Goal: Information Seeking & Learning: Learn about a topic

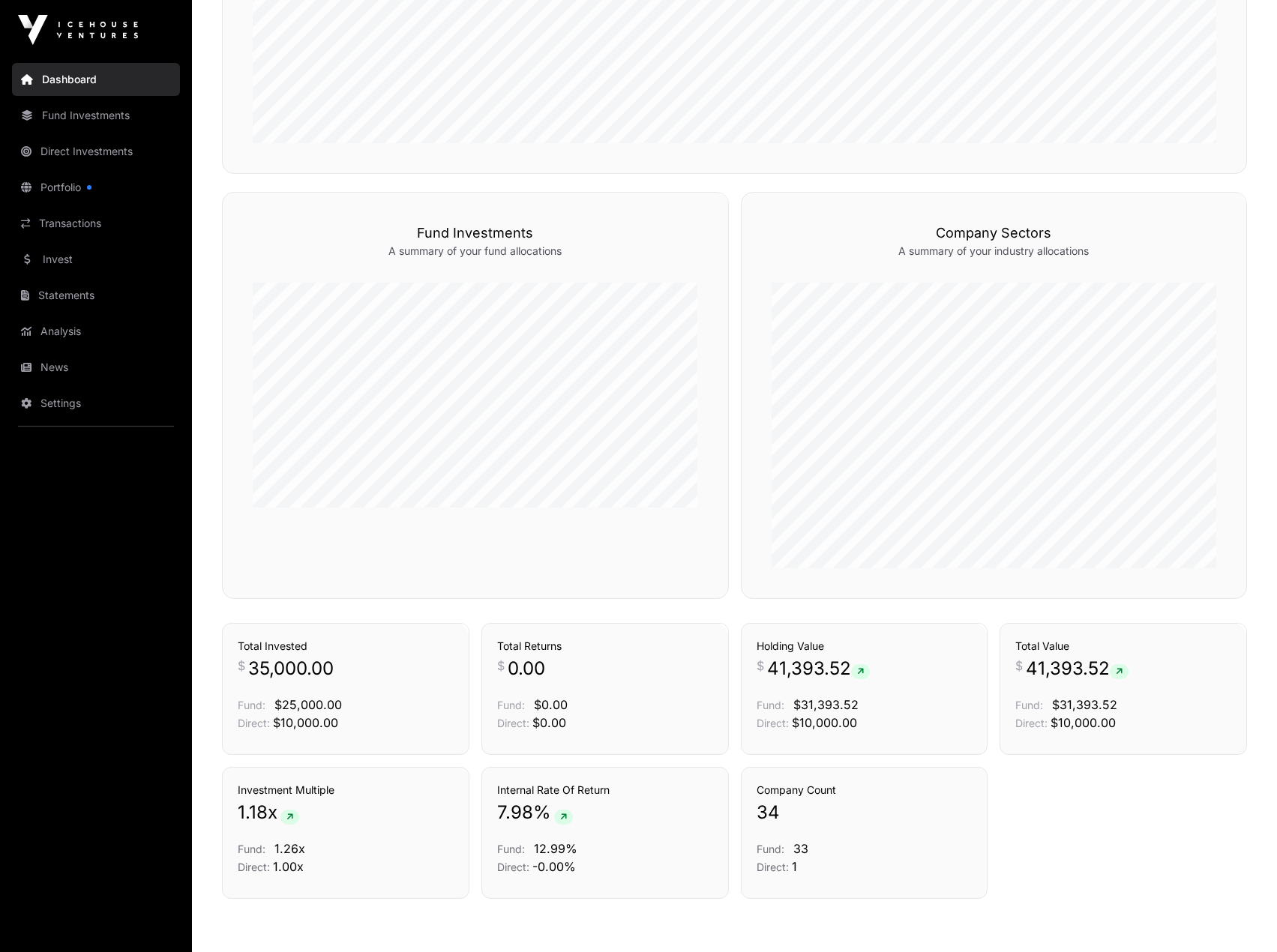
scroll to position [935, 0]
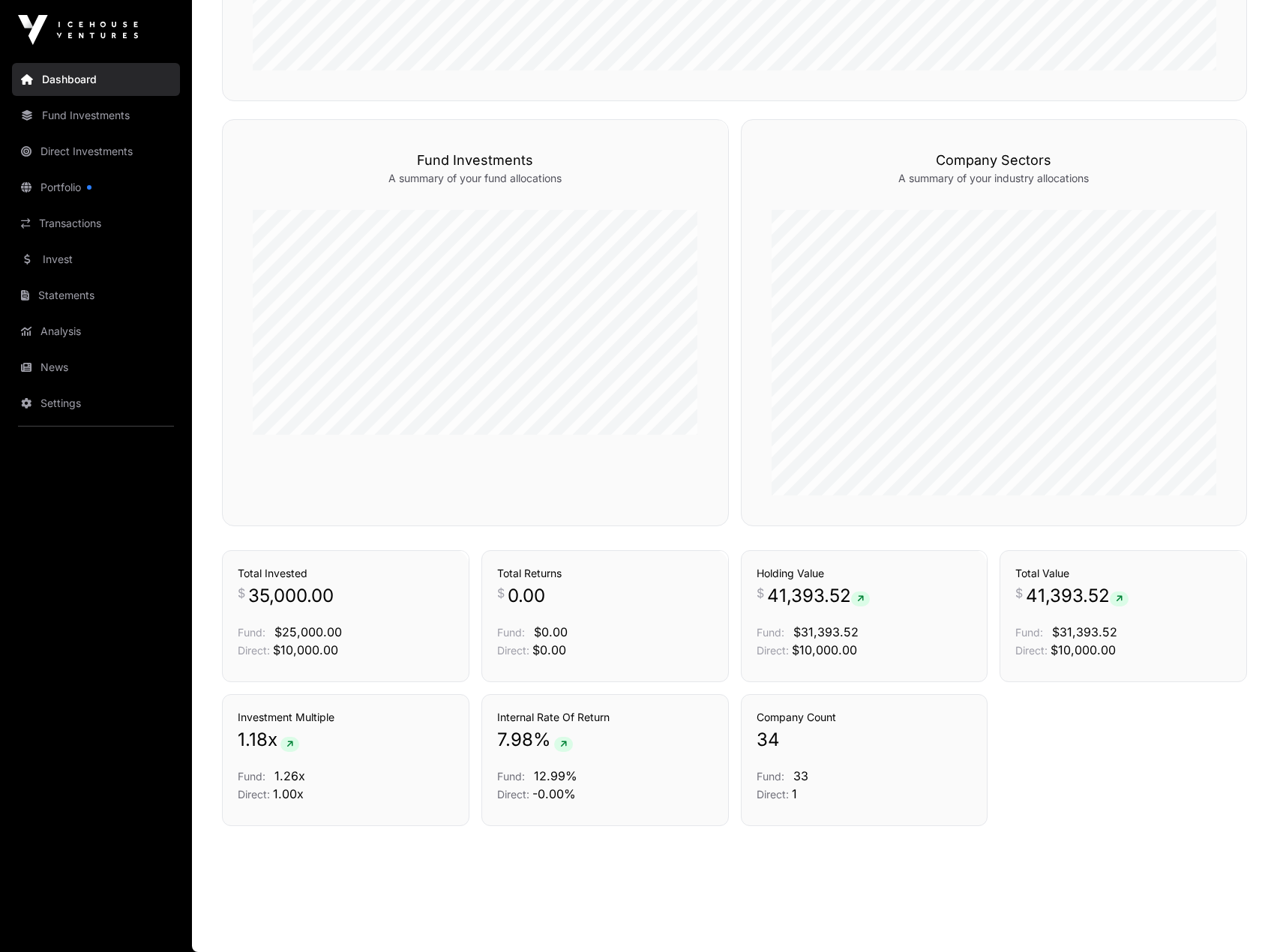
click at [132, 171] on link "Portfolio" at bounding box center [96, 187] width 168 height 33
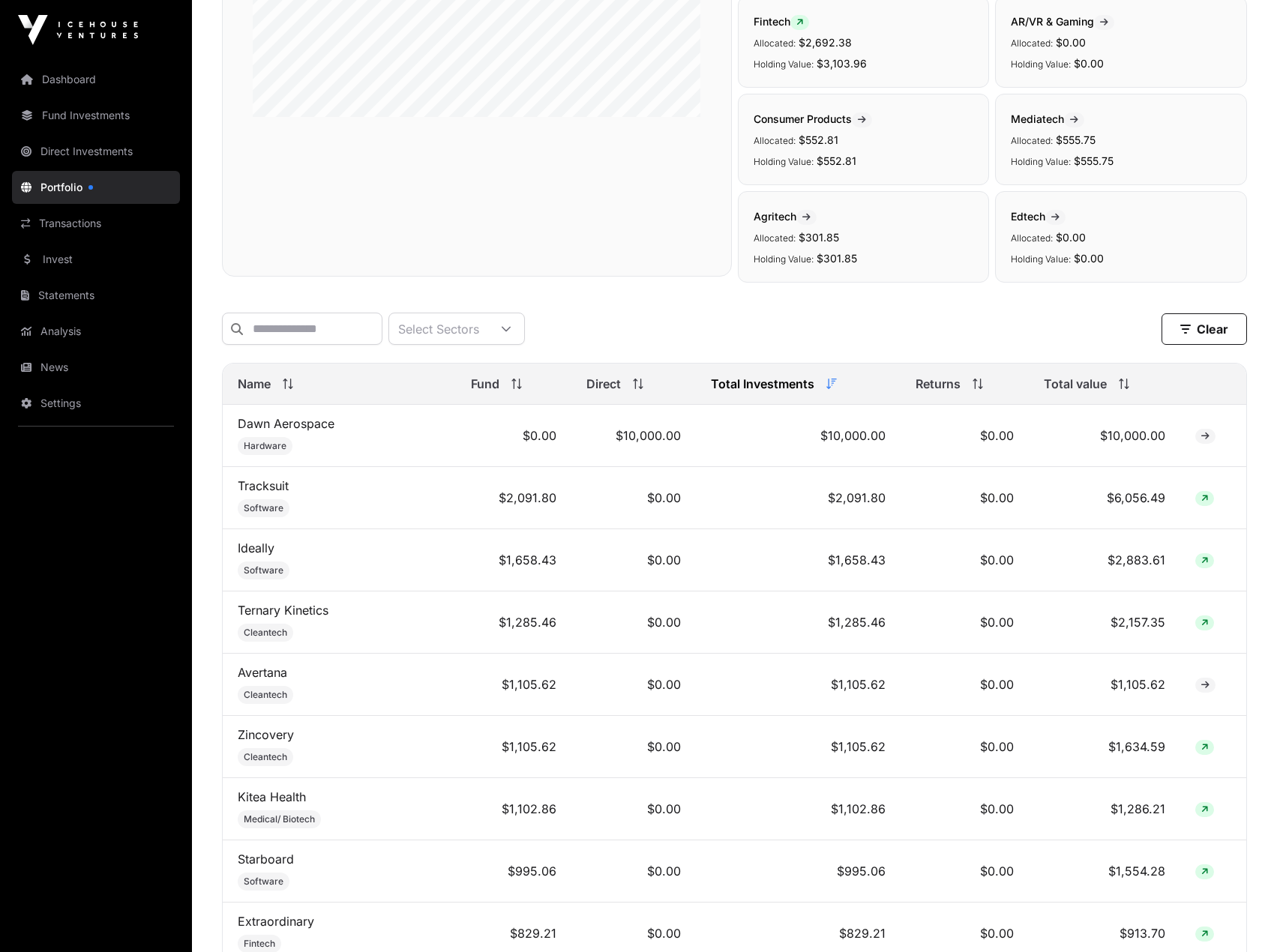
scroll to position [162, 0]
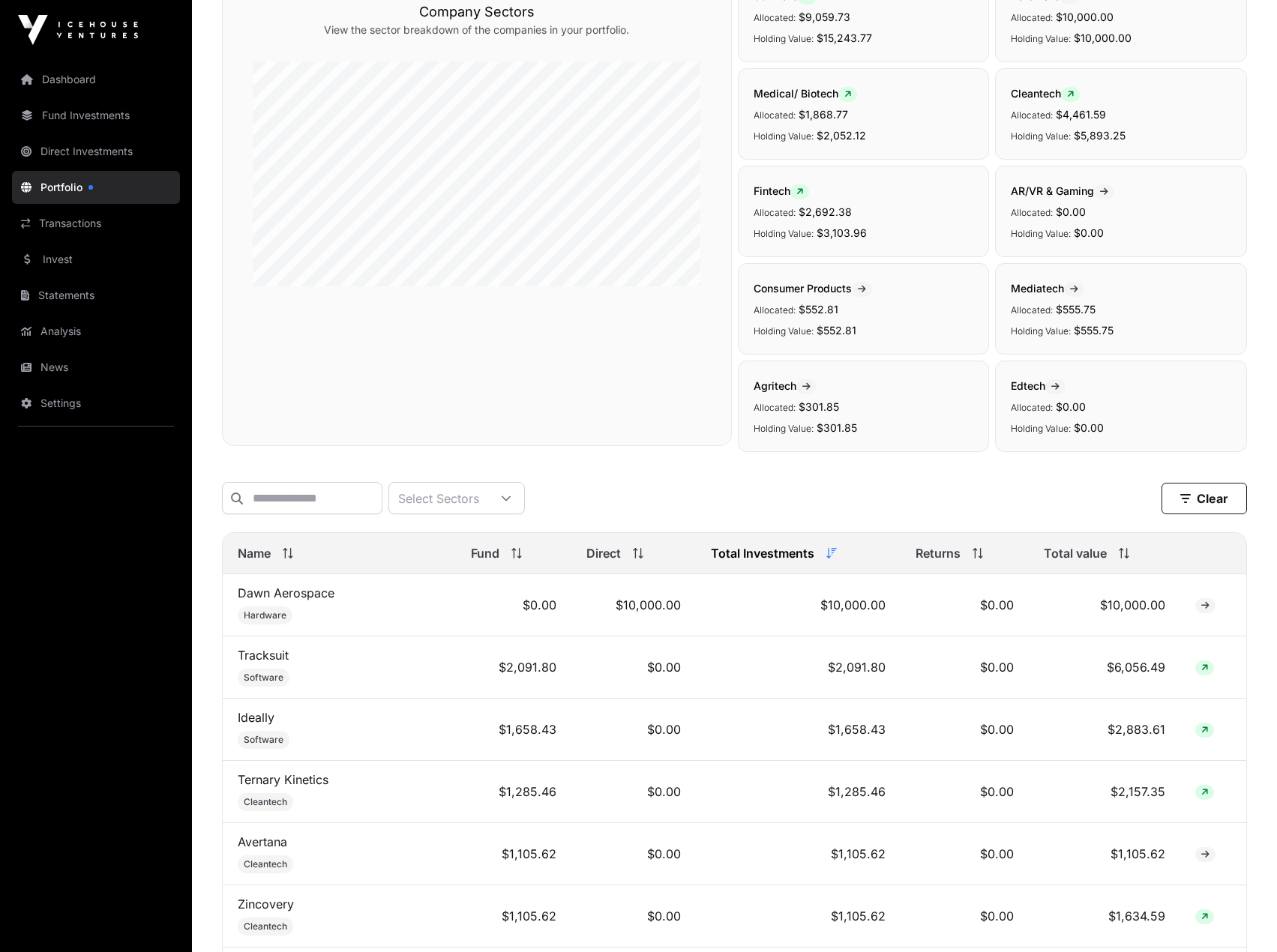
click at [105, 113] on link "Fund Investments" at bounding box center [96, 115] width 168 height 33
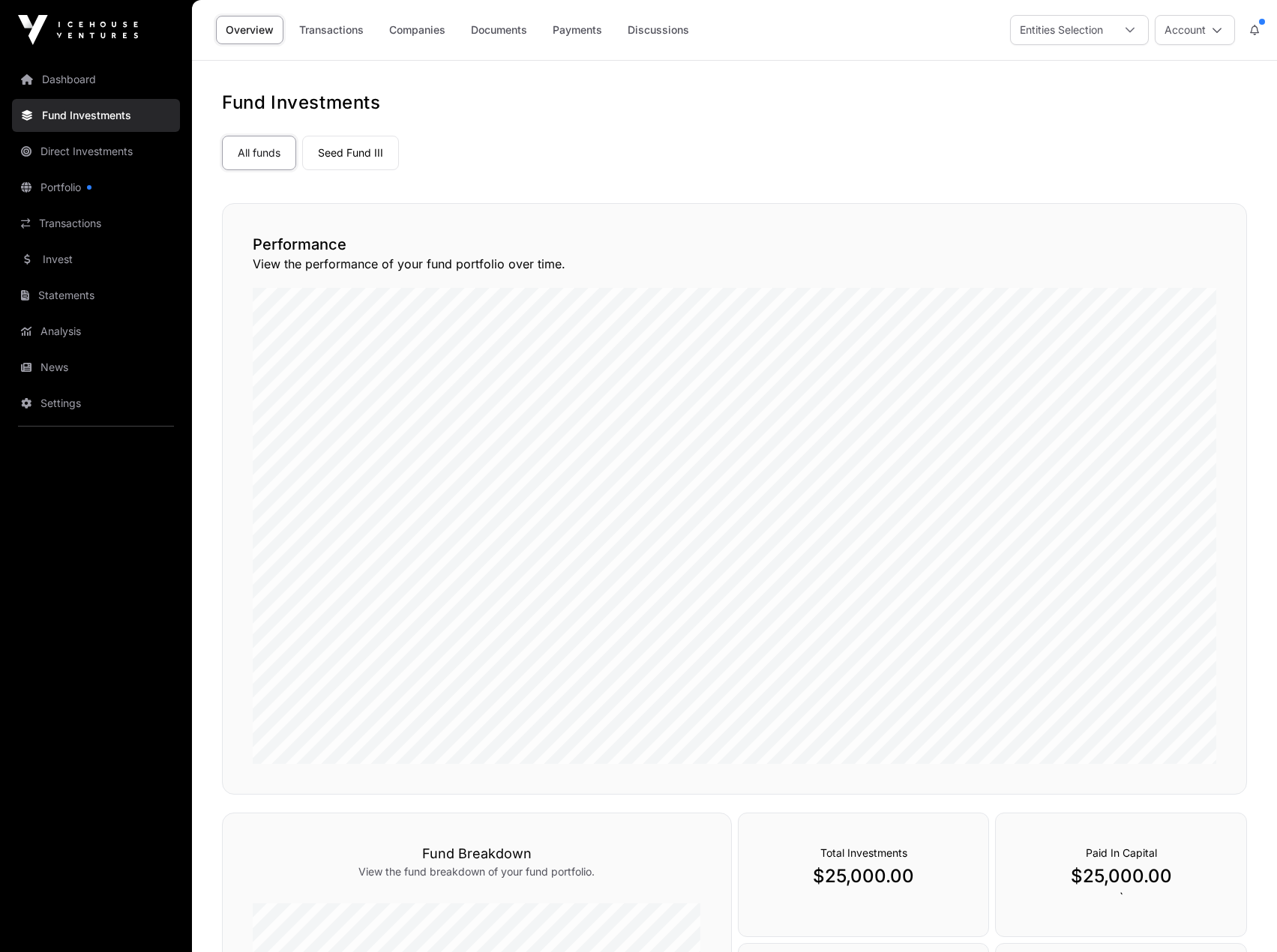
click at [98, 91] on link "Dashboard" at bounding box center [96, 79] width 168 height 33
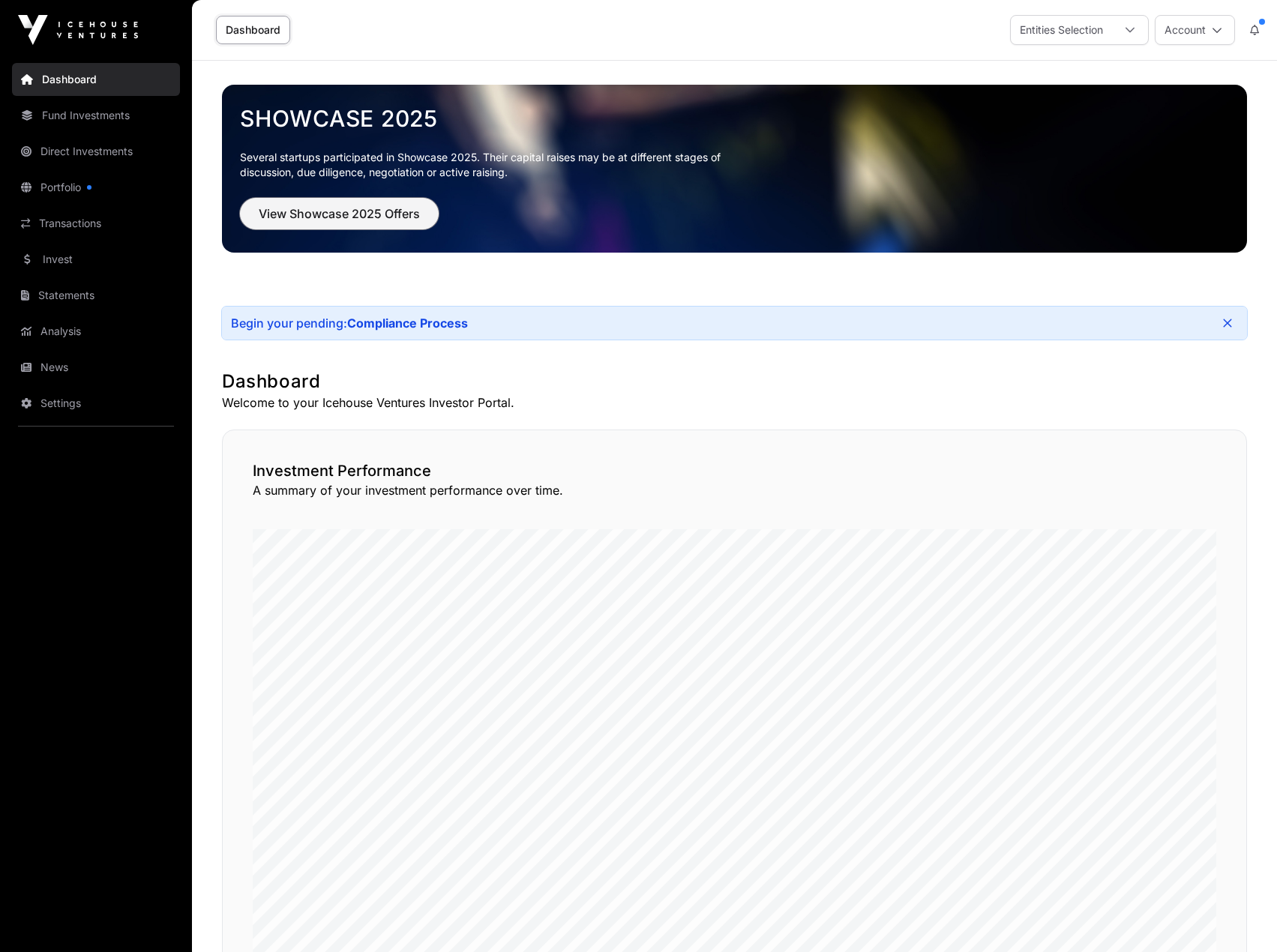
click at [391, 220] on span "View Showcase 2025 Offers" at bounding box center [339, 214] width 161 height 18
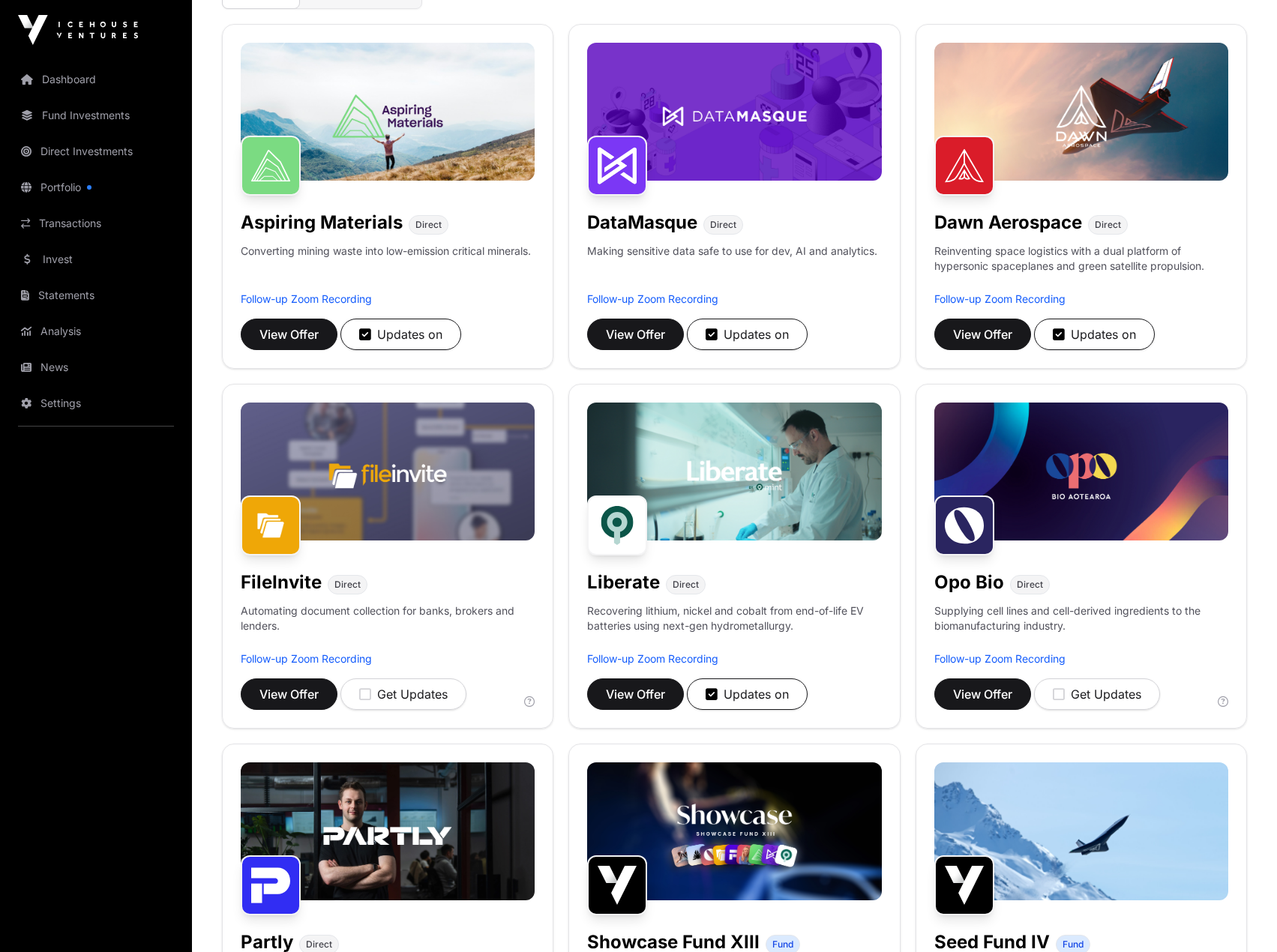
scroll to position [225, 0]
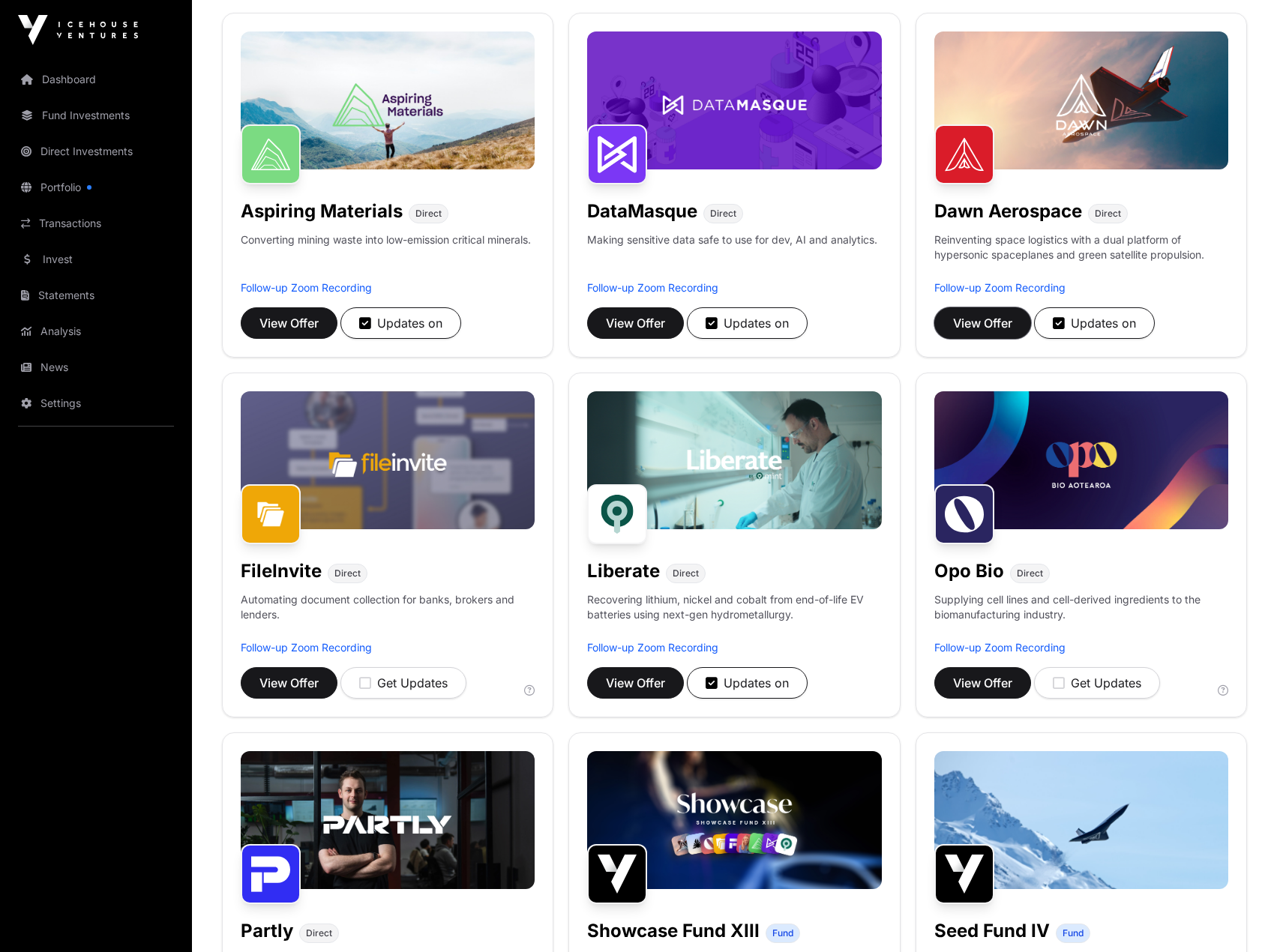
click at [976, 322] on span "View Offer" at bounding box center [983, 323] width 59 height 18
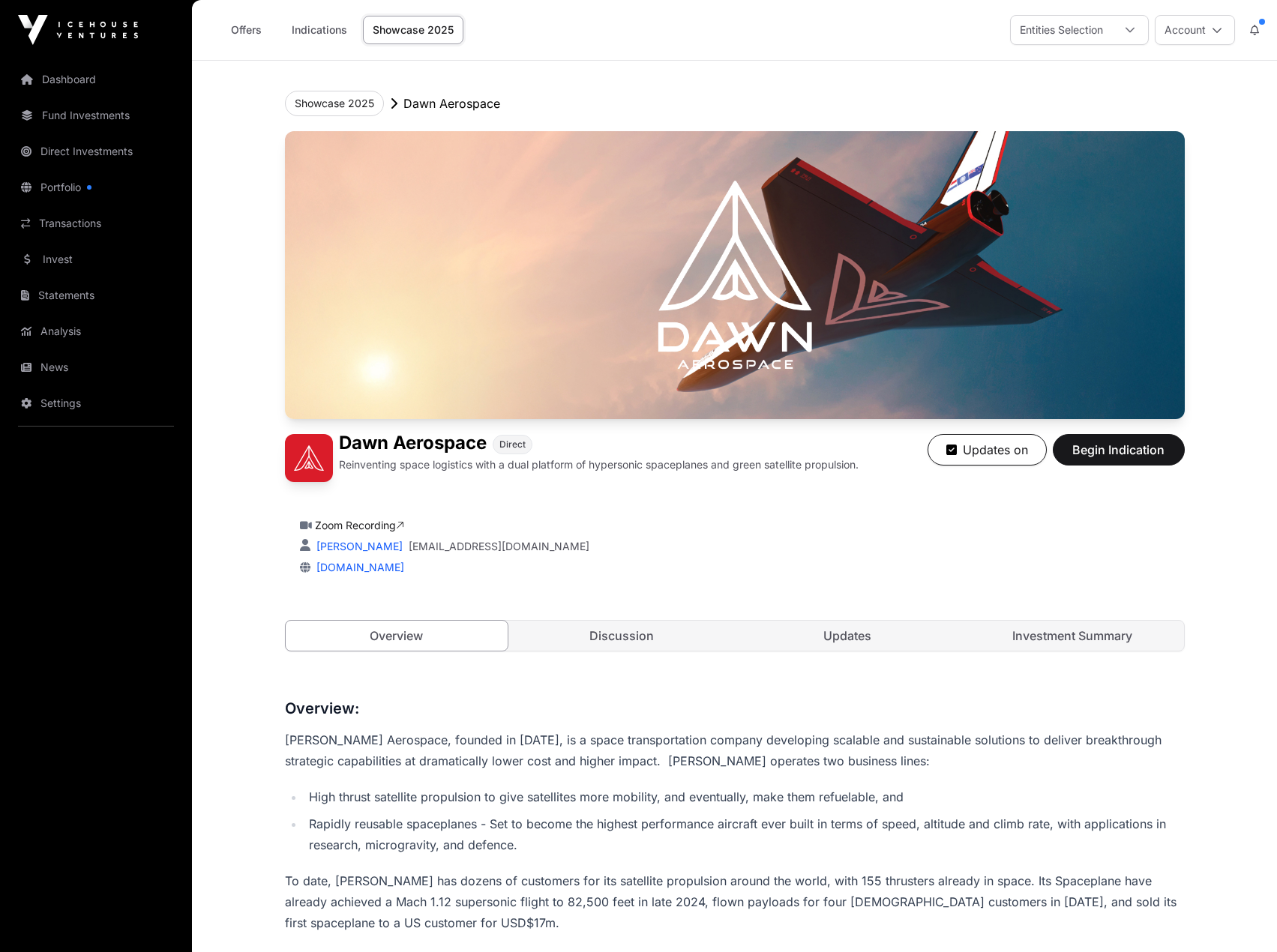
click at [826, 618] on div "[PERSON_NAME] Aerospace Direct Reinventing space logistics with a dual platform…" at bounding box center [735, 406] width 900 height 550
click at [816, 638] on link "Updates" at bounding box center [847, 636] width 223 height 30
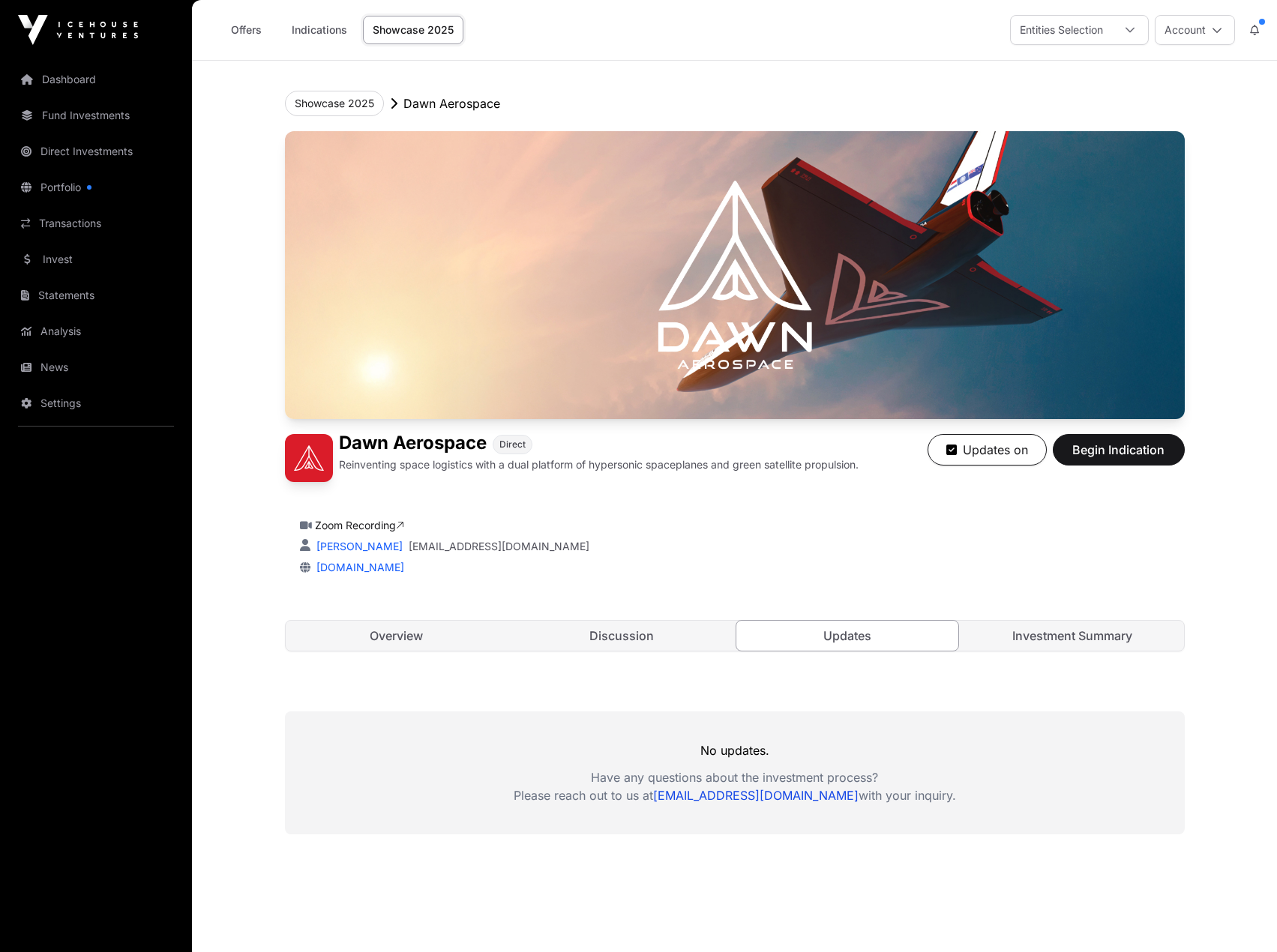
click at [75, 341] on link "Analysis" at bounding box center [96, 331] width 168 height 33
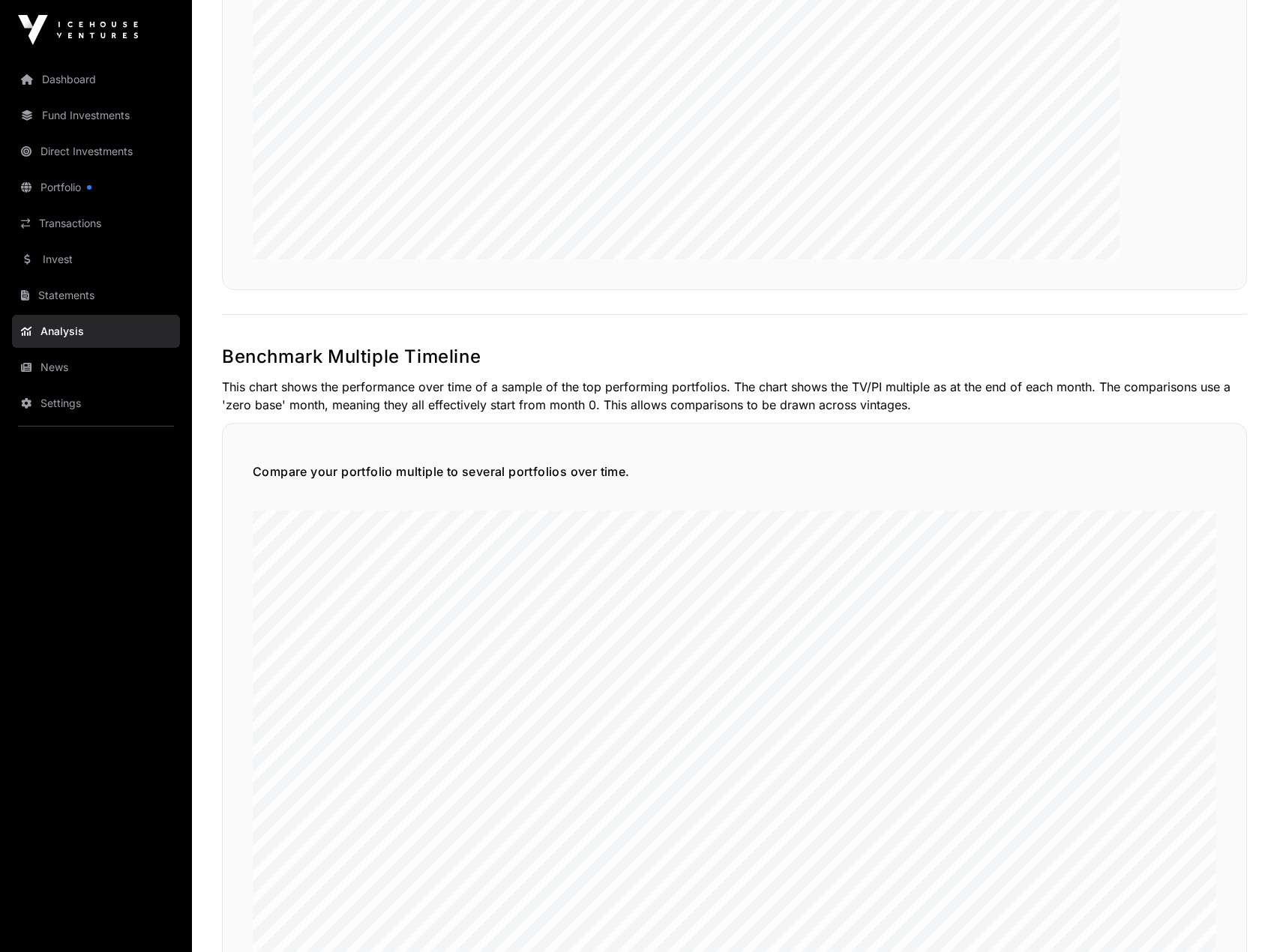
scroll to position [3298, 0]
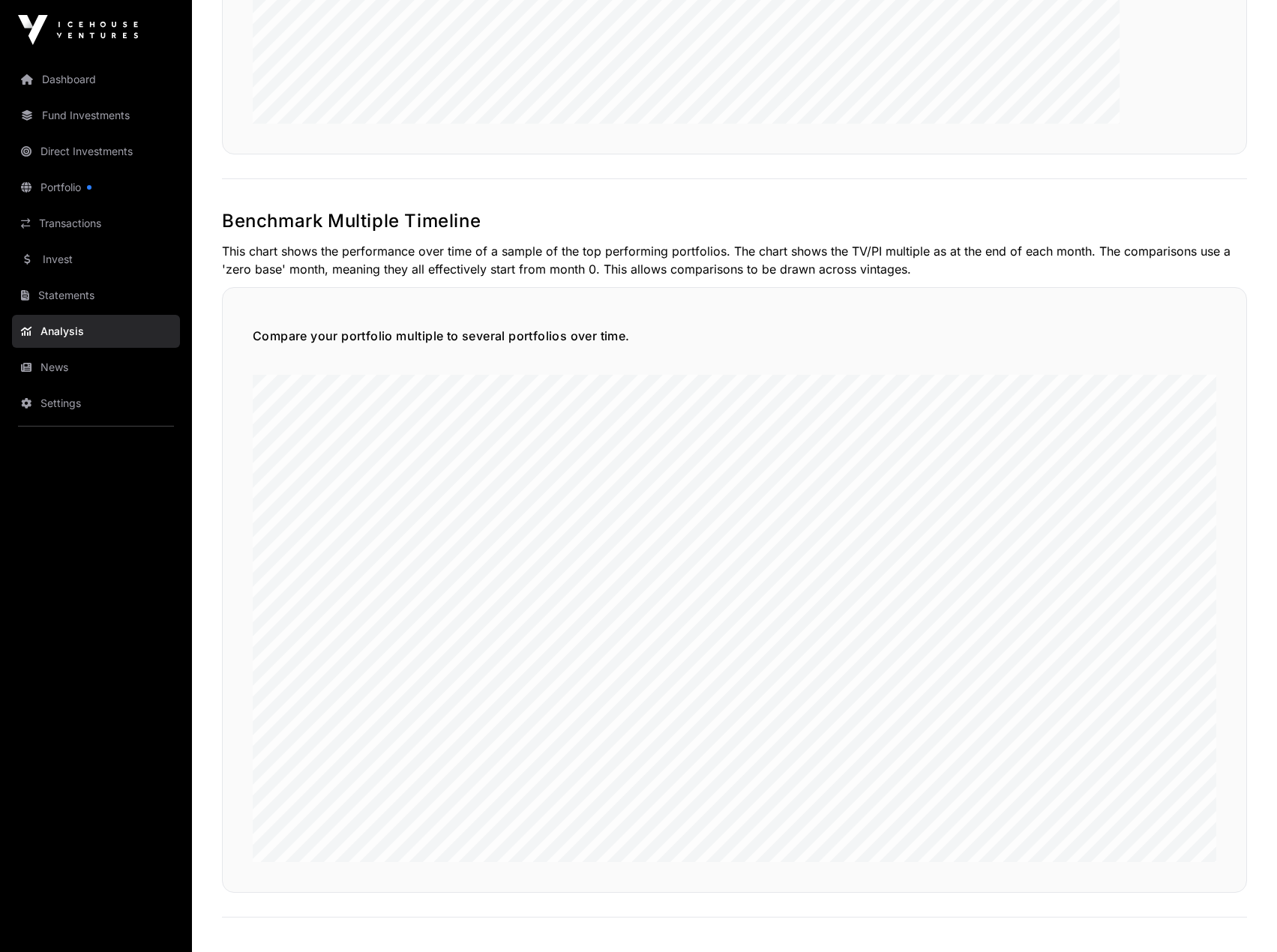
click at [93, 85] on link "Dashboard" at bounding box center [96, 79] width 168 height 33
